Goal: Find specific page/section: Find specific page/section

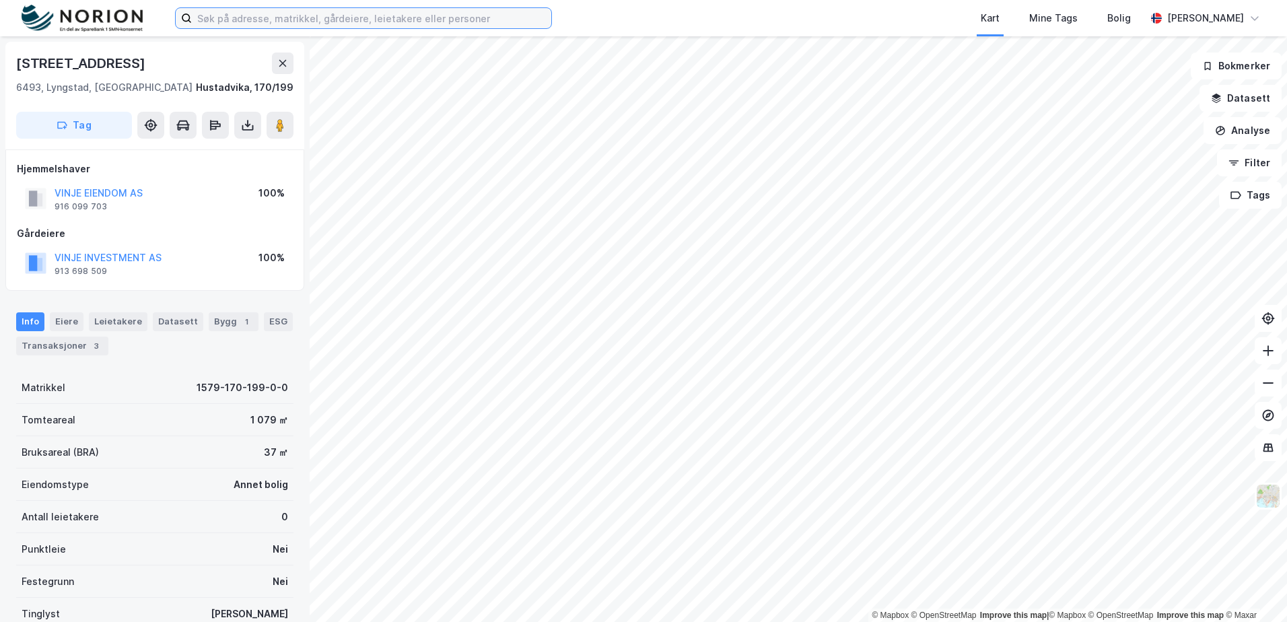
click at [318, 15] on input at bounding box center [372, 18] width 360 height 20
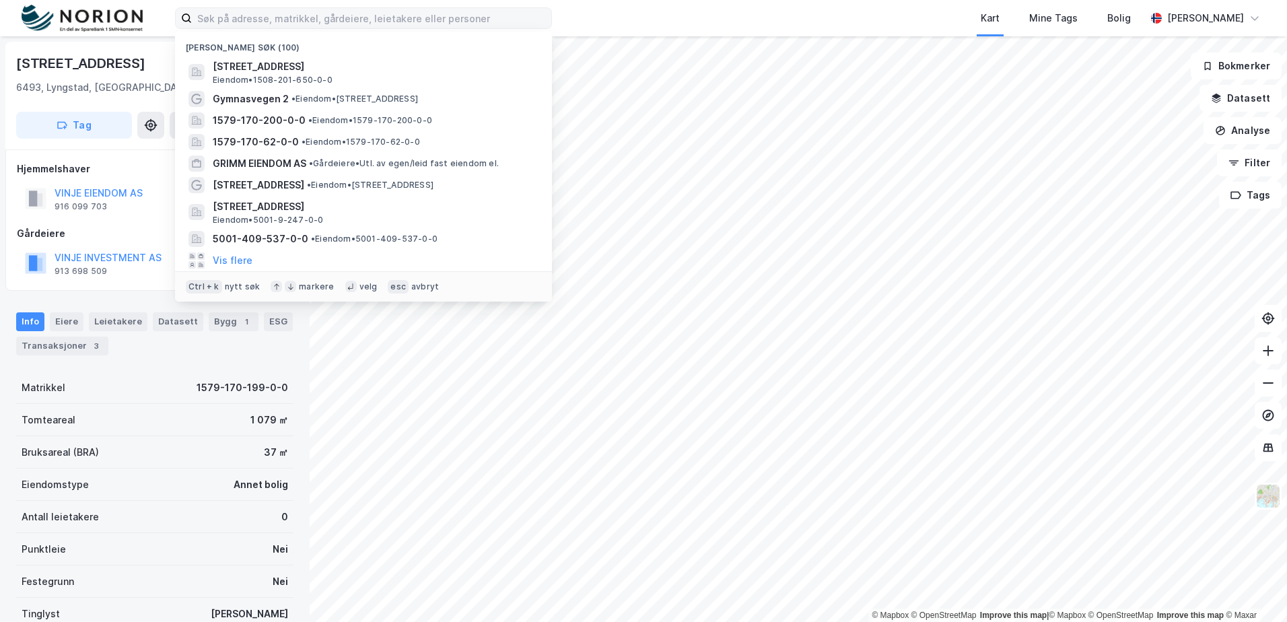
click at [239, 7] on label at bounding box center [363, 18] width 377 height 22
click at [239, 8] on input at bounding box center [372, 18] width 360 height 20
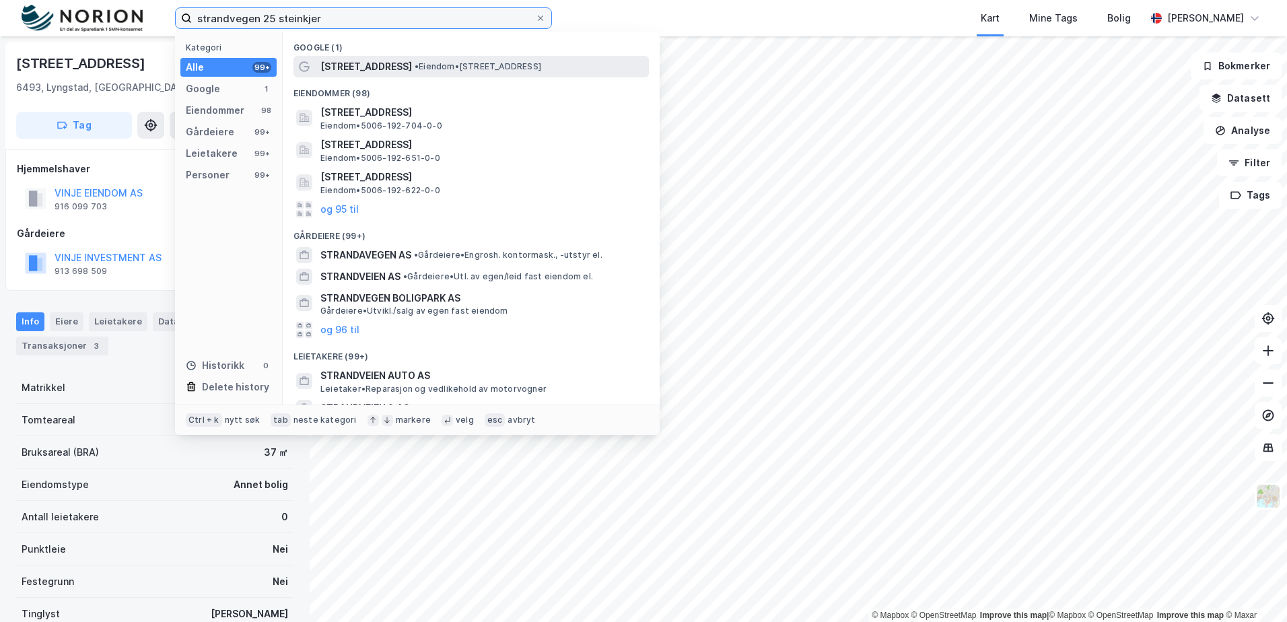
type input "strandvegen 25 steinkjer"
click at [444, 59] on div "[STREET_ADDRESS] • Eiendom • [STREET_ADDRESS]" at bounding box center [483, 67] width 326 height 16
